Goal: Use online tool/utility: Utilize a website feature to perform a specific function

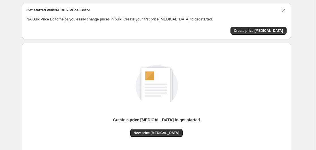
scroll to position [28, 0]
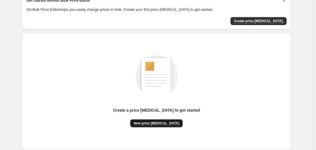
click at [157, 126] on button "New price [MEDICAL_DATA]" at bounding box center [156, 123] width 52 height 8
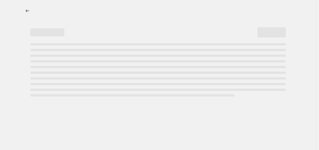
select select "percentage"
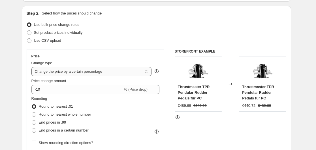
scroll to position [57, 0]
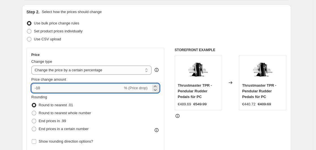
click at [64, 85] on input "-10" at bounding box center [77, 87] width 92 height 9
type input "-1"
type input "-35"
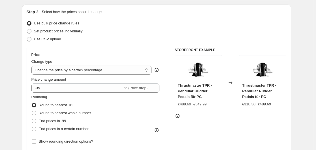
click at [27, 97] on div "Step 2. Select how the prices should change Use bulk price change rules Set pro…" at bounding box center [156, 104] width 269 height 199
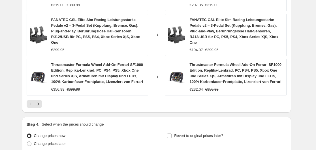
scroll to position [464, 0]
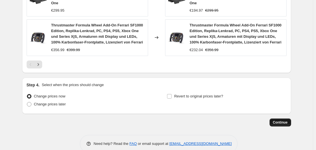
click at [276, 120] on span "Continue" at bounding box center [280, 122] width 15 height 5
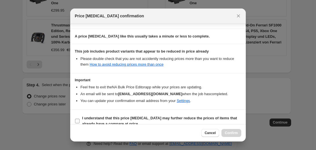
scroll to position [89, 0]
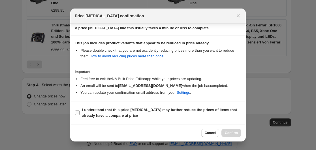
click at [75, 110] on input "I understand that this price [MEDICAL_DATA] may further reduce the prices of it…" at bounding box center [77, 112] width 5 height 5
checkbox input "true"
click at [233, 136] on button "Confirm" at bounding box center [232, 133] width 20 height 8
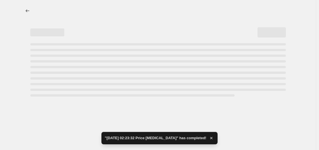
select select "percentage"
